Goal: Find specific page/section: Find specific page/section

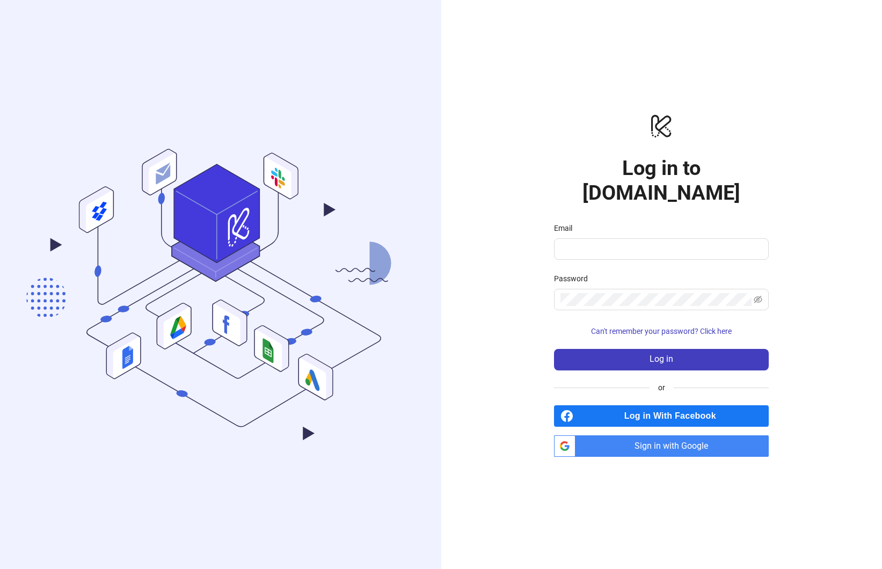
click at [673, 438] on span "Sign in with Google" at bounding box center [674, 446] width 189 height 21
click at [633, 445] on div "logo/logo-mobile Log in to [DOMAIN_NAME] Email Password Can't remember your pas…" at bounding box center [661, 284] width 441 height 569
click at [634, 436] on span "Sign in with Google" at bounding box center [674, 446] width 189 height 21
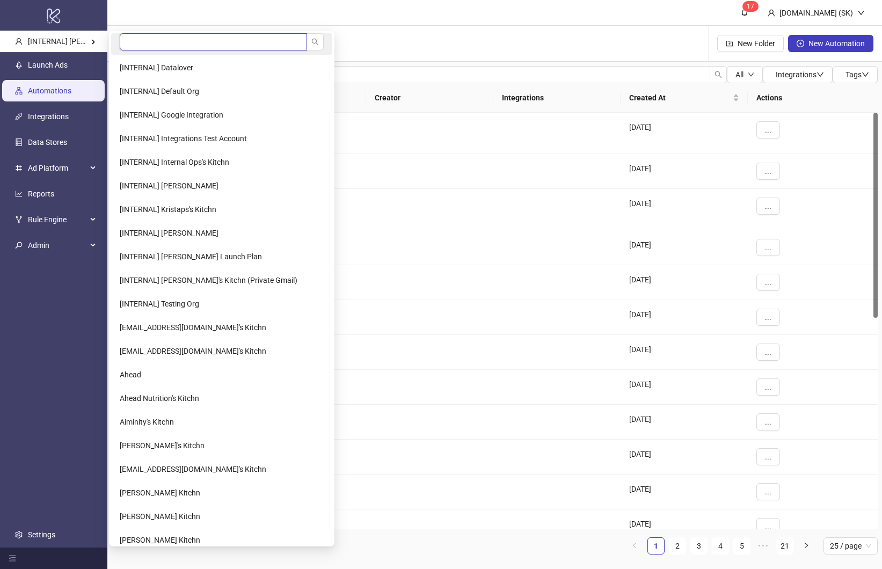
click at [171, 42] on input "search" at bounding box center [213, 41] width 187 height 17
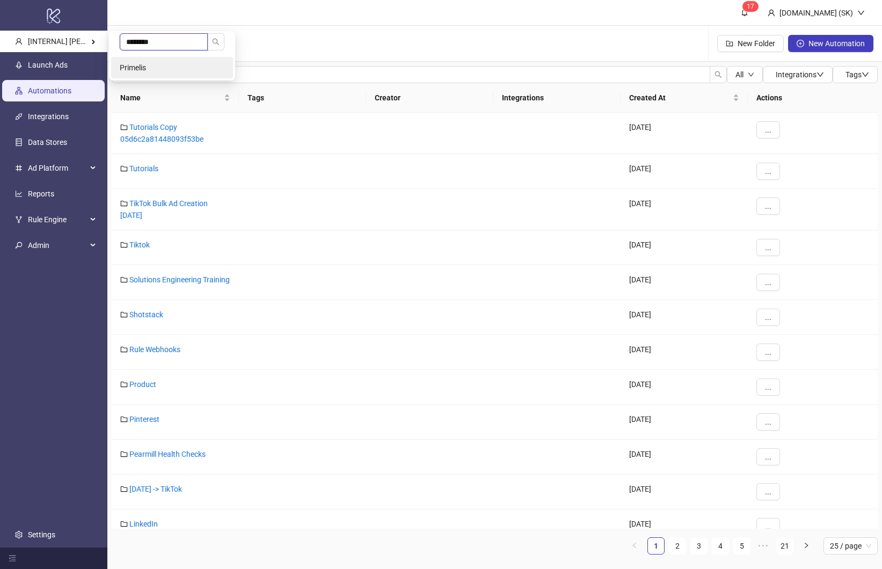
type input "********"
click at [186, 64] on li "Primelis" at bounding box center [172, 67] width 122 height 21
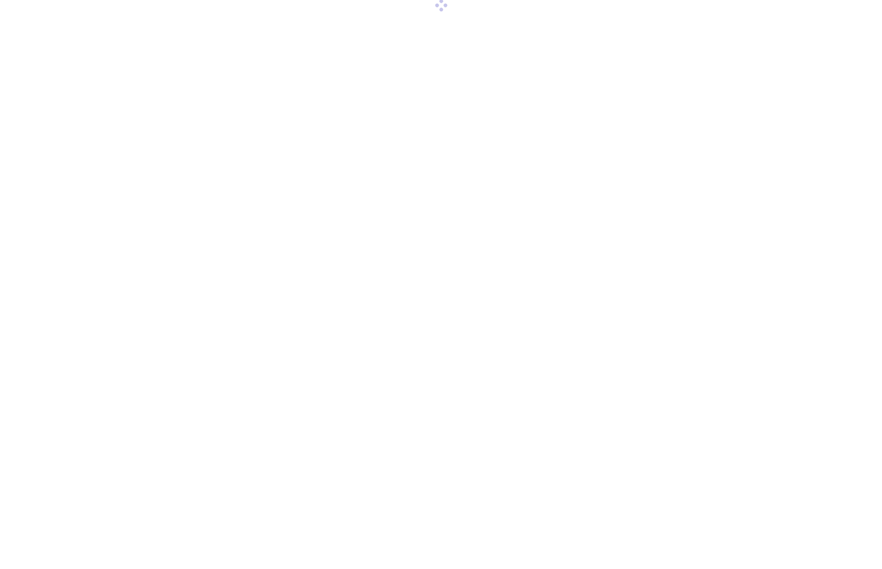
click at [69, 536] on div at bounding box center [441, 284] width 882 height 569
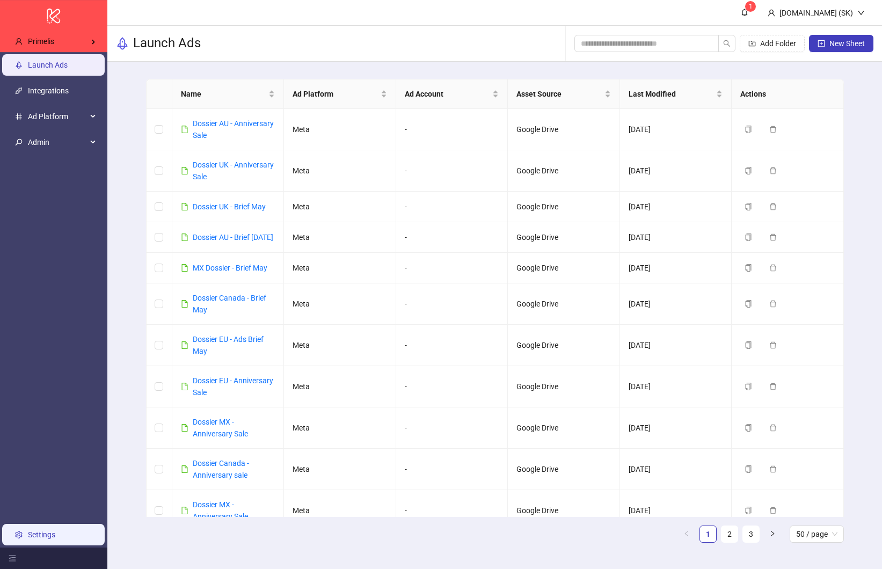
click at [55, 531] on link "Settings" at bounding box center [41, 535] width 27 height 9
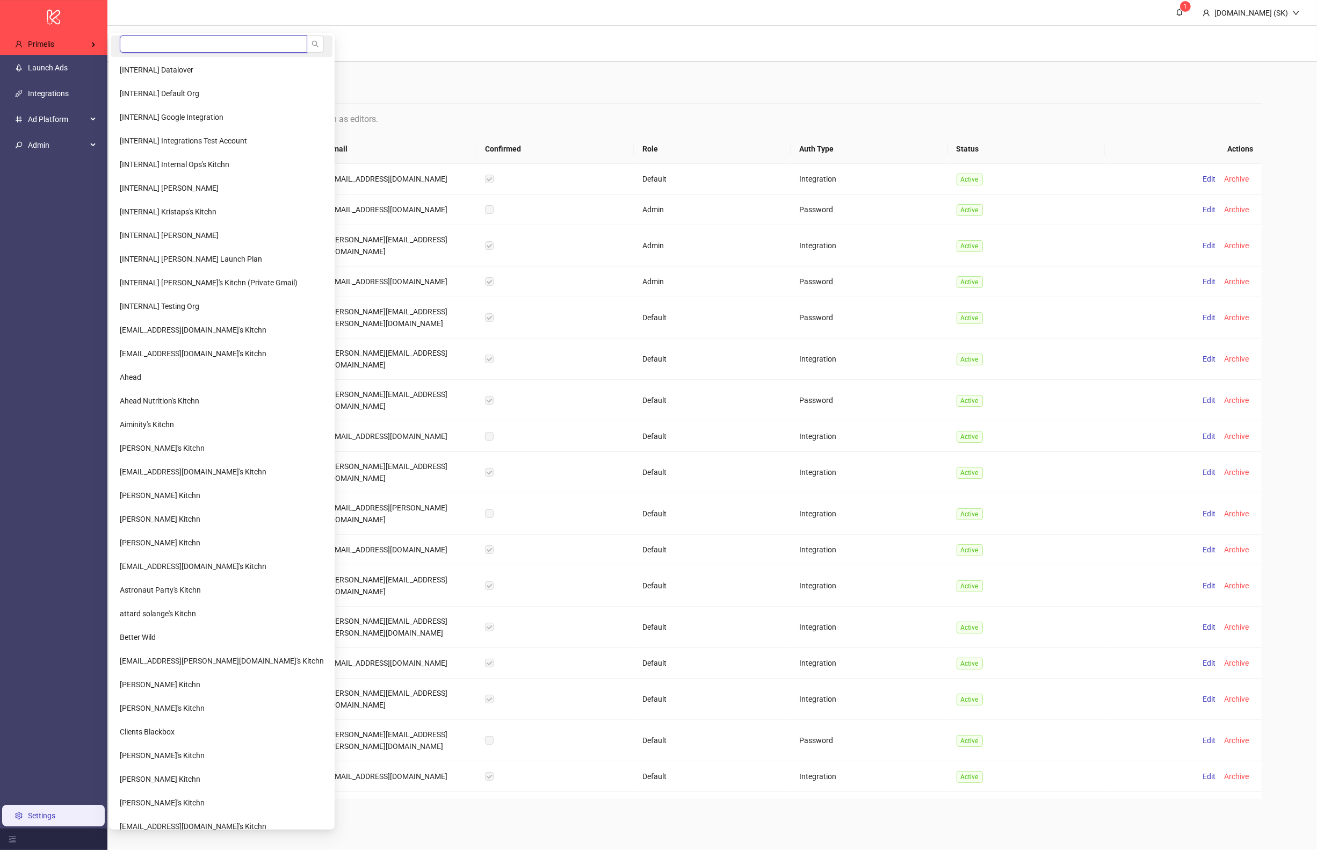
click at [150, 40] on input "search" at bounding box center [213, 43] width 187 height 17
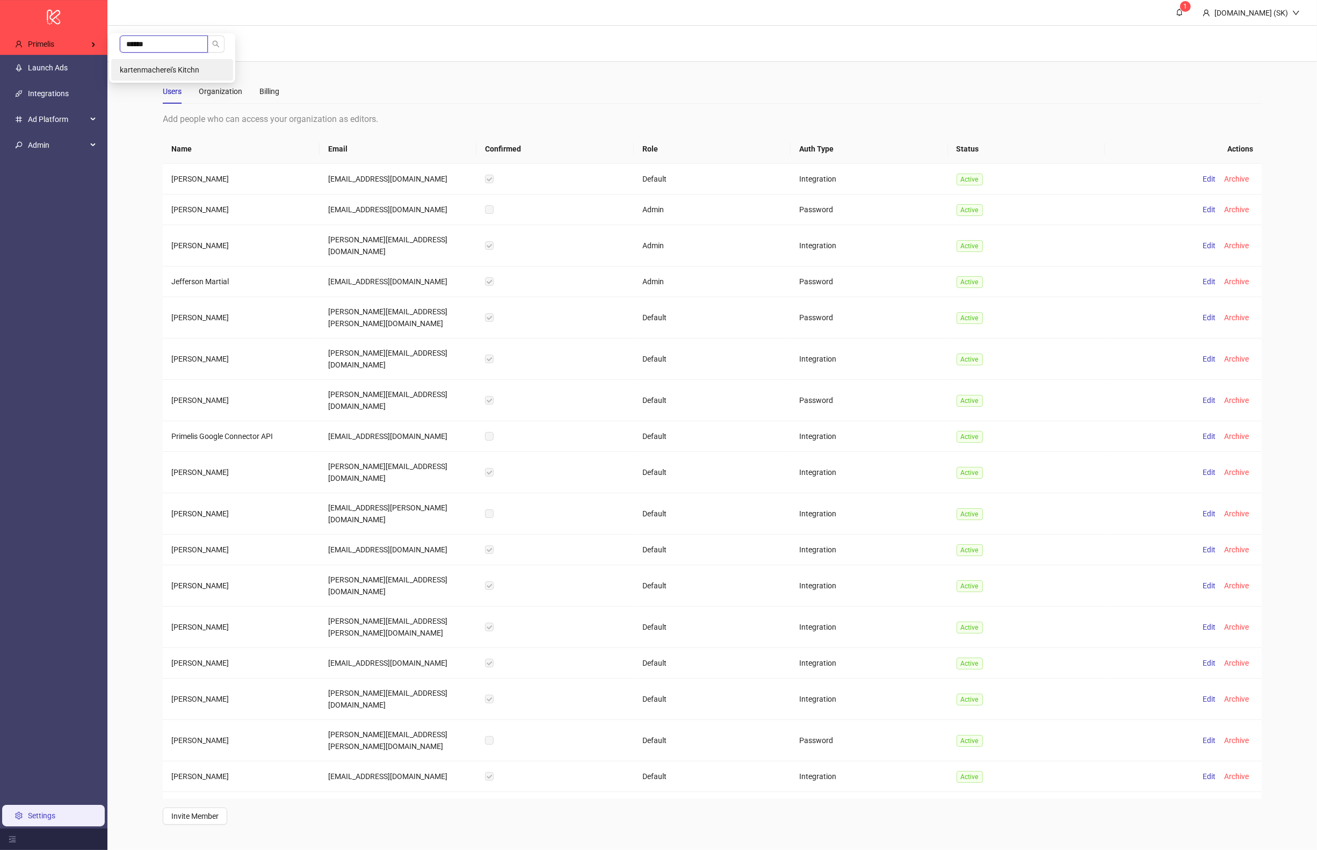
type input "******"
click at [143, 63] on li "kartenmacherei's Kitchn" at bounding box center [172, 69] width 122 height 21
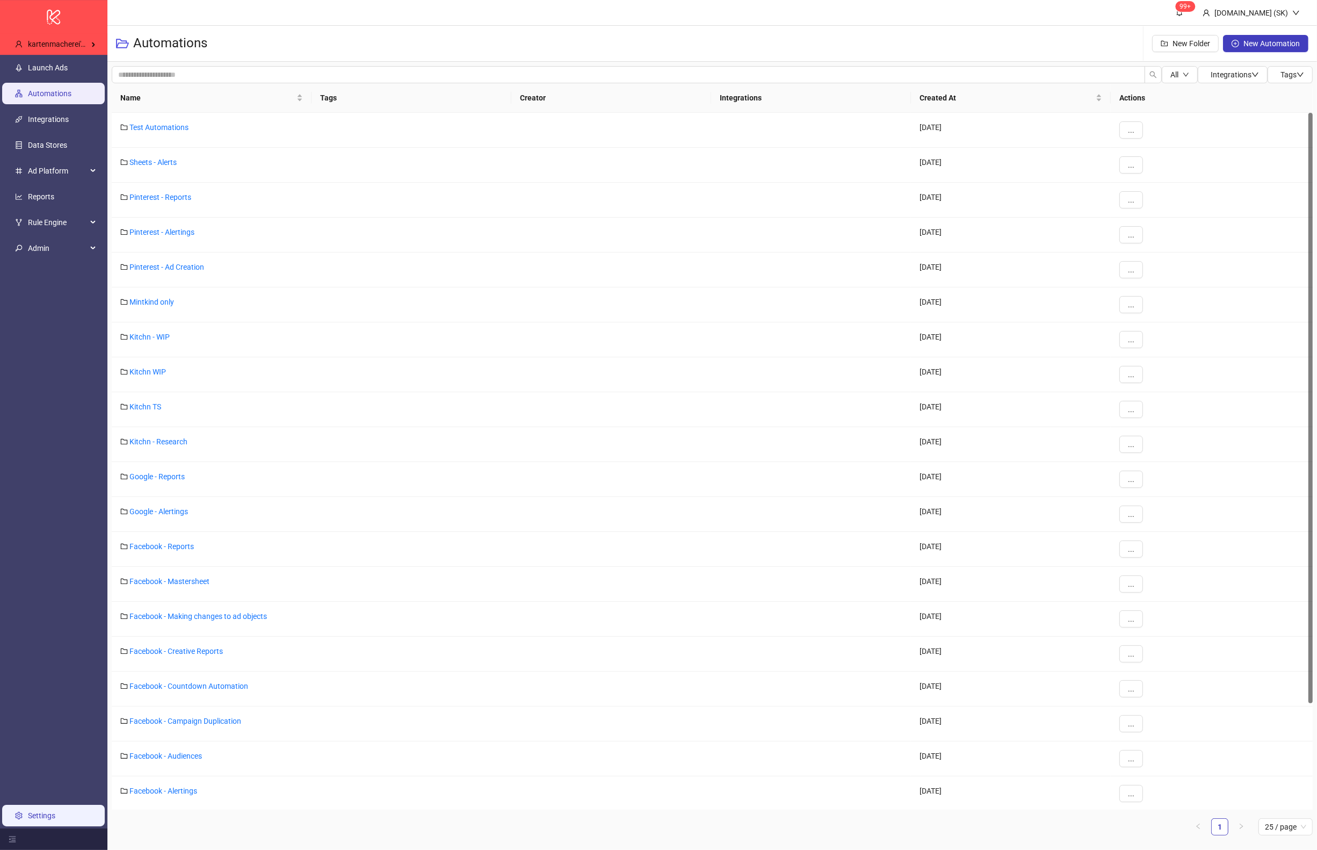
click at [55, 817] on link "Settings" at bounding box center [41, 815] width 27 height 9
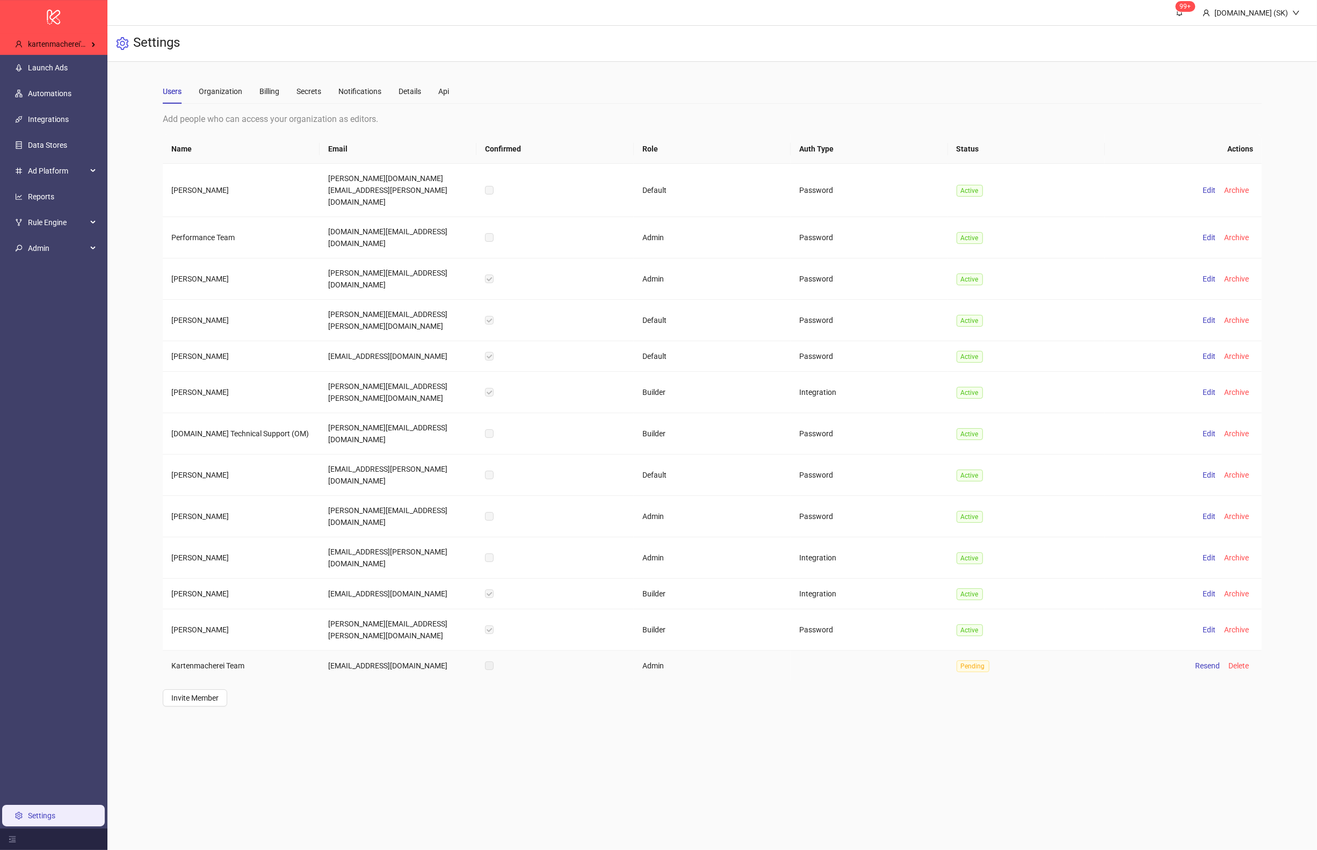
click at [396, 650] on td "kartenmacherei@kitchn.io" at bounding box center [398, 665] width 157 height 30
click at [393, 609] on td "tiffany.muller-gmeiner@celebrate.company" at bounding box center [398, 629] width 157 height 41
click at [436, 694] on main "99+ Kitchn.io (SK) Settings Users Organization Billing Secrets Notifications De…" at bounding box center [711, 425] width 1209 height 850
click at [369, 611] on main "Users Organization Billing Secrets Notifications Details Api Add people who can…" at bounding box center [712, 393] width 1116 height 662
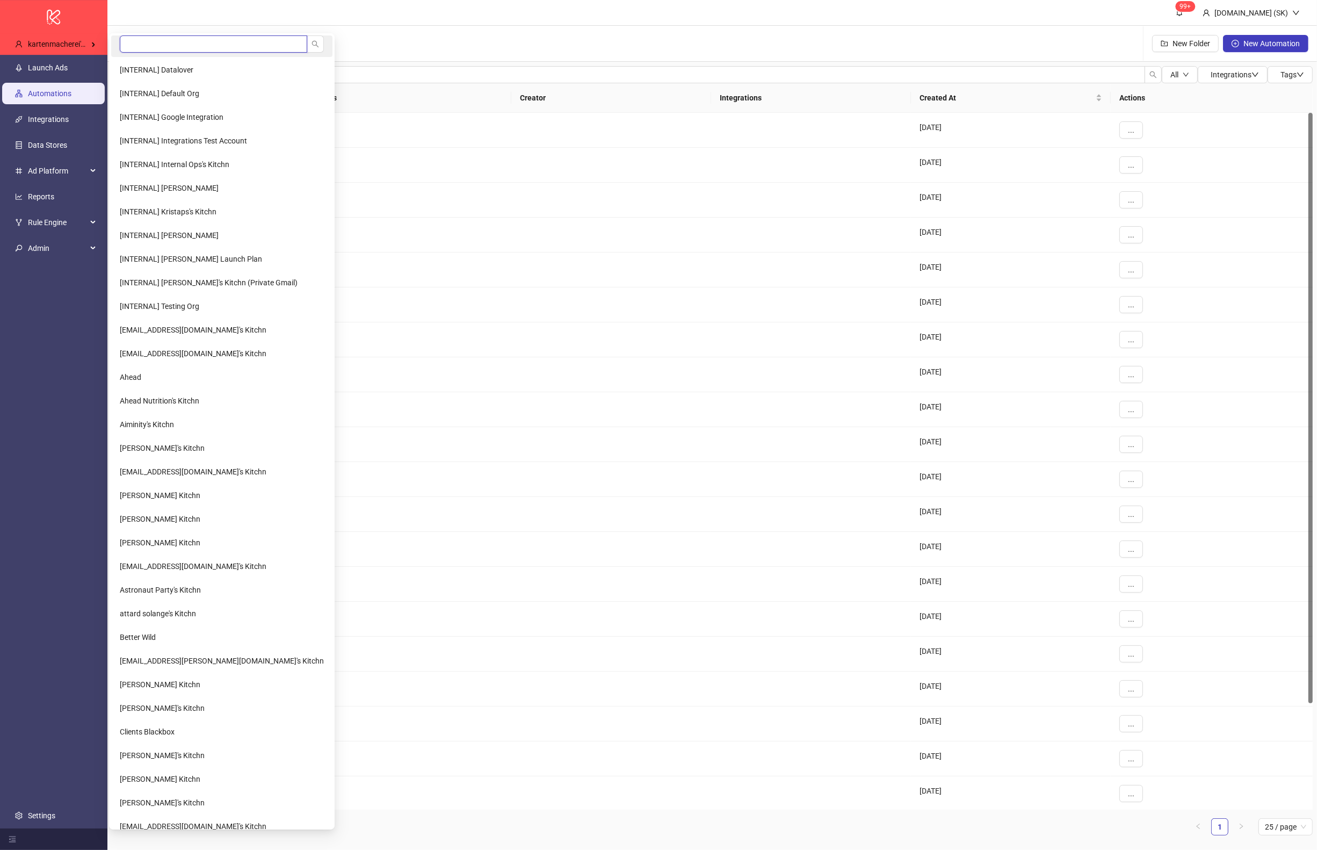
click at [137, 45] on input "search" at bounding box center [213, 43] width 187 height 17
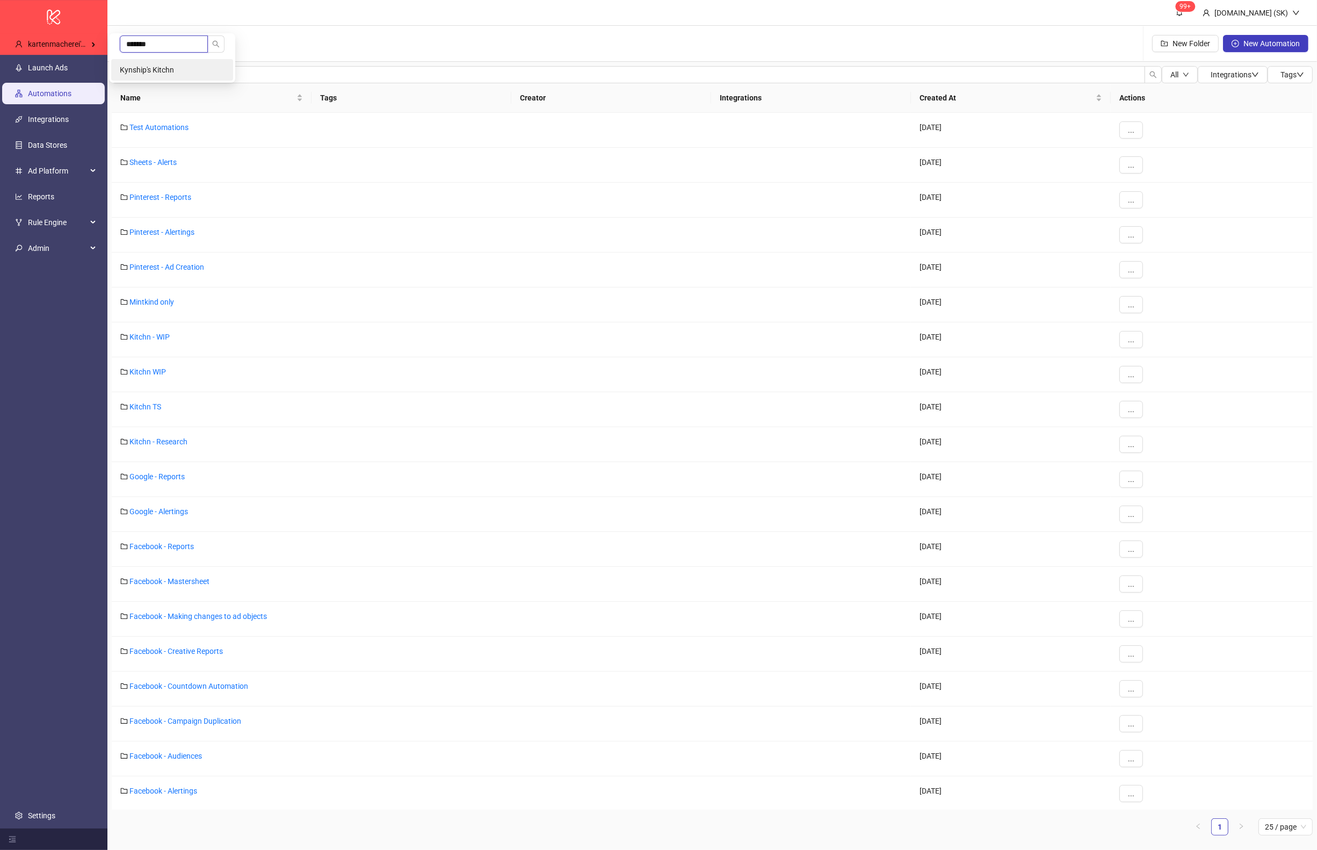
type input "*******"
click at [163, 77] on li "Kynship's Kitchn" at bounding box center [172, 69] width 122 height 21
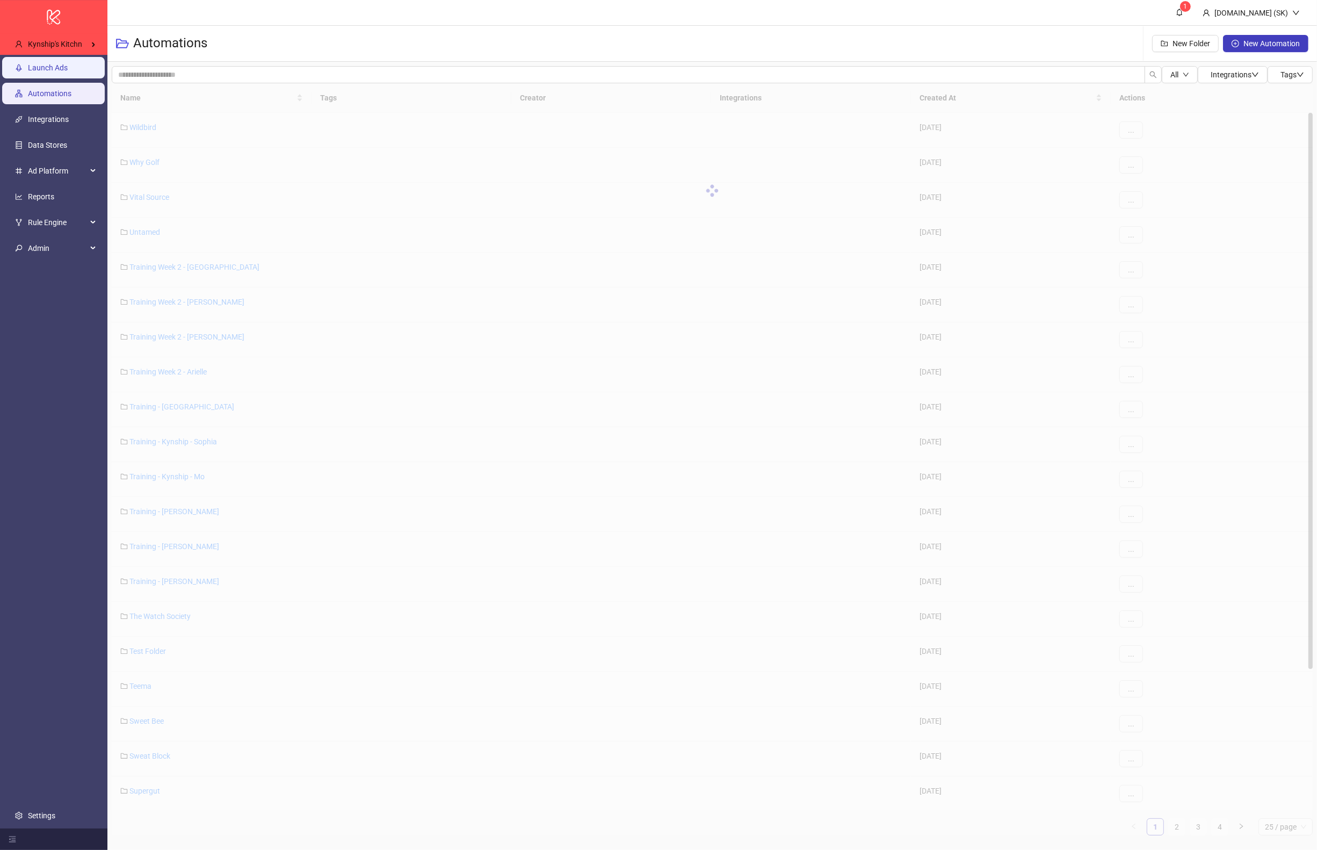
click at [49, 72] on link "Launch Ads" at bounding box center [48, 67] width 40 height 9
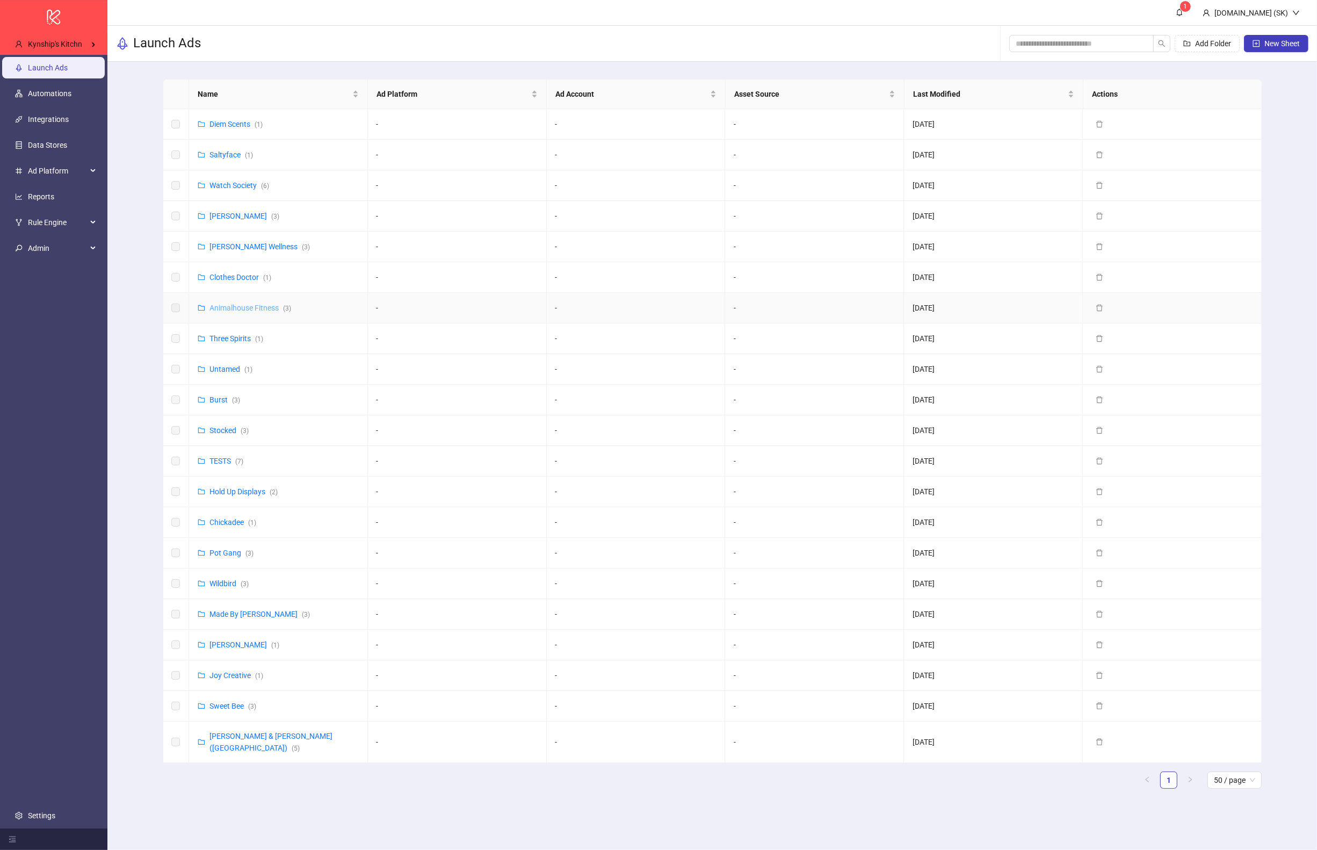
click at [243, 304] on link "Animalhouse Fitness ( 3 )" at bounding box center [250, 307] width 82 height 9
click at [237, 125] on link "Diem Scents ( 1 )" at bounding box center [235, 124] width 53 height 9
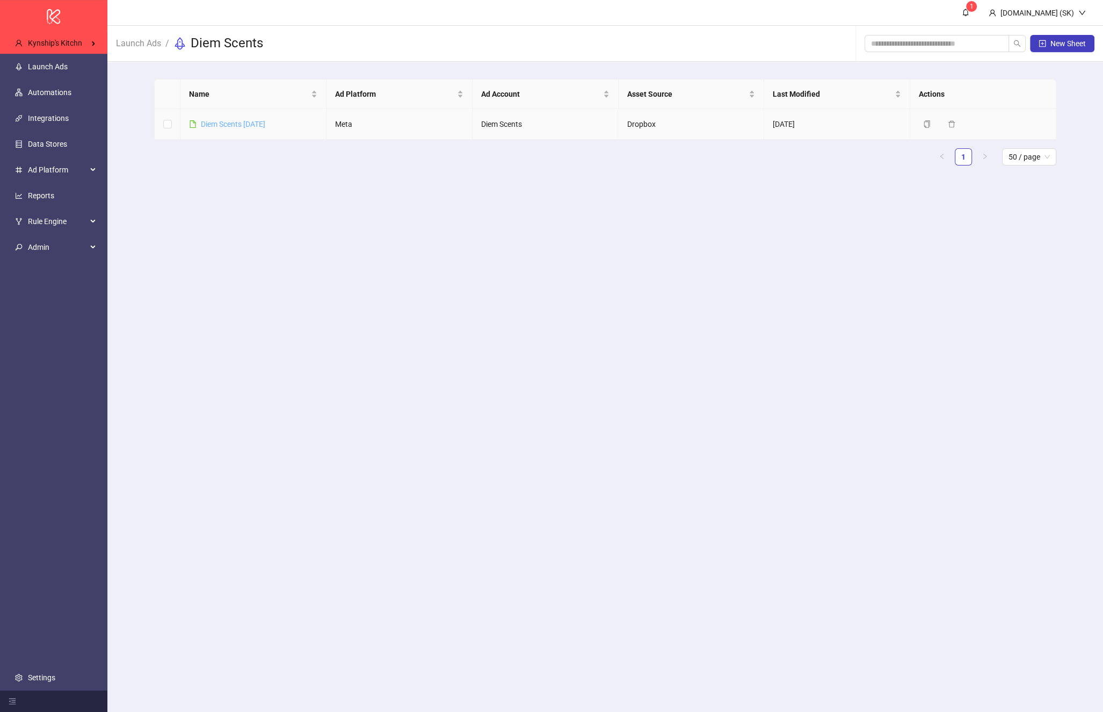
click at [246, 127] on link "Diem Scents [DATE]" at bounding box center [233, 124] width 64 height 9
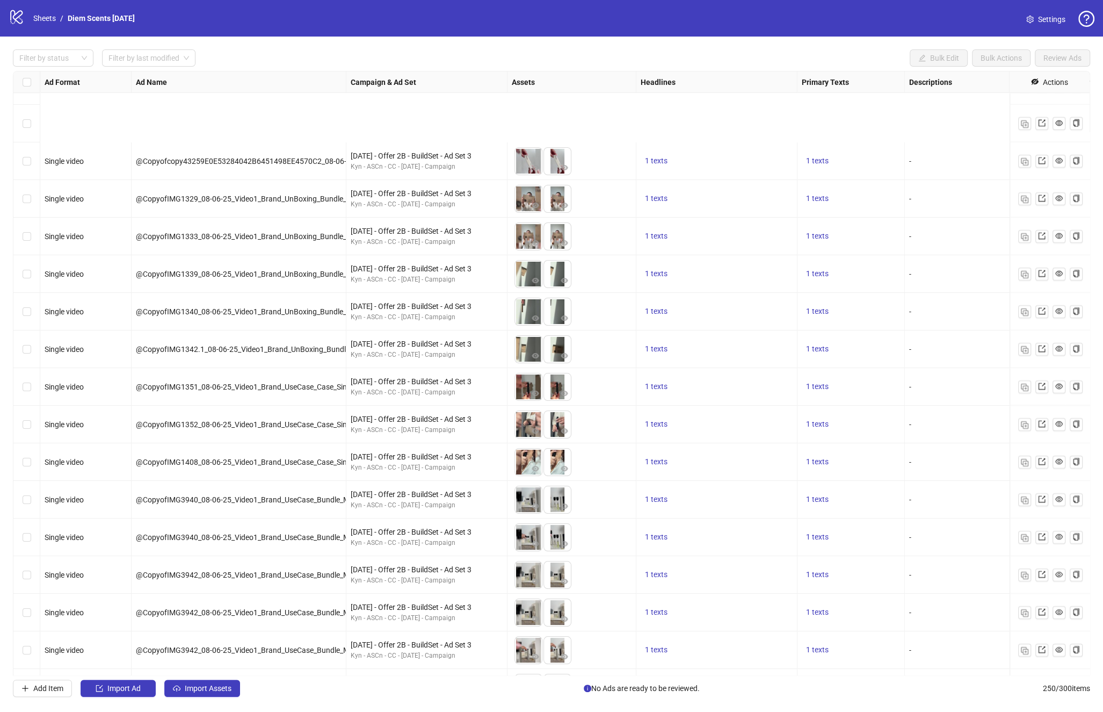
scroll to position [8816, 0]
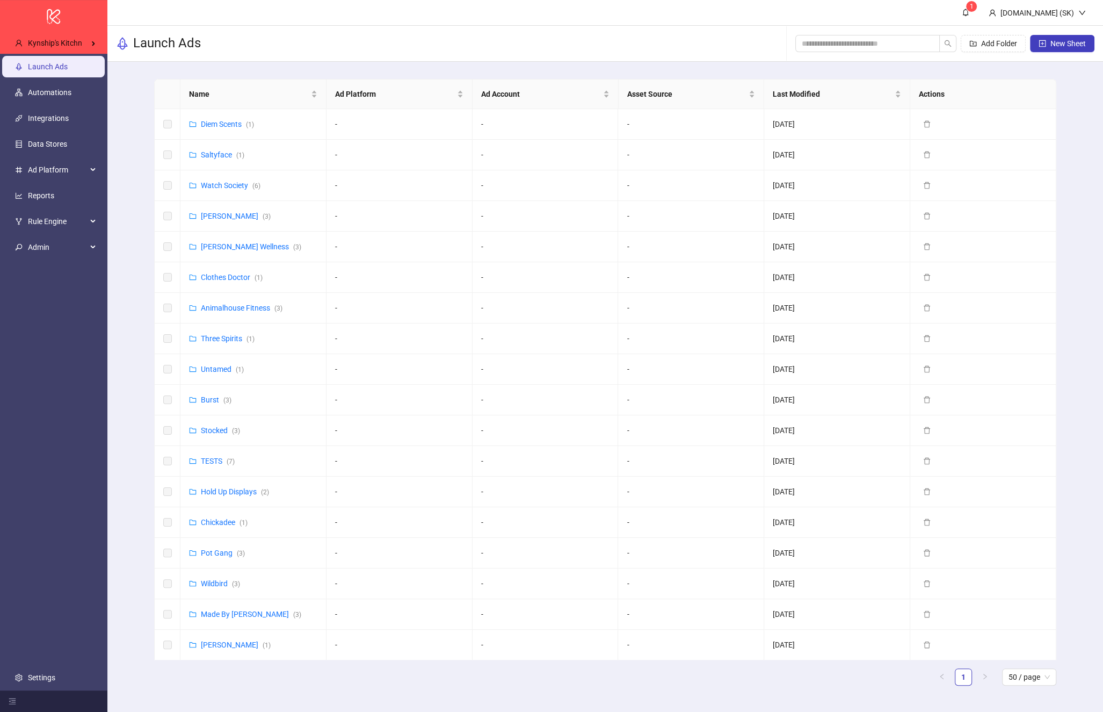
click at [136, 344] on div "Name Ad Platform Ad Account Asset Source Last Modified Actions Diem Scents ( 1 …" at bounding box center [605, 386] width 996 height 649
click at [172, 182] on td at bounding box center [168, 185] width 26 height 31
click at [166, 183] on label at bounding box center [167, 185] width 9 height 12
click at [110, 201] on div "Name Ad Platform Ad Account Asset Source Last Modified Actions Diem Scents ( 1 …" at bounding box center [605, 386] width 996 height 649
